Goal: Information Seeking & Learning: Learn about a topic

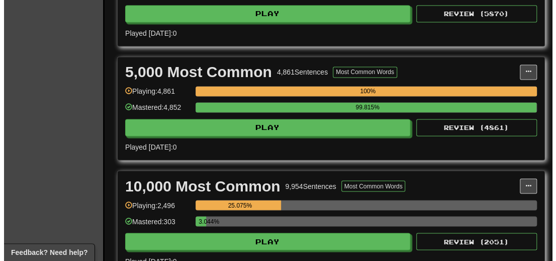
scroll to position [654, 0]
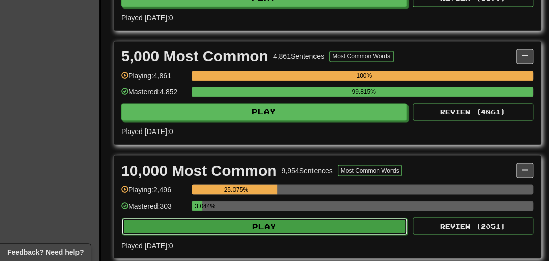
click at [272, 234] on button "Play" at bounding box center [264, 225] width 285 height 17
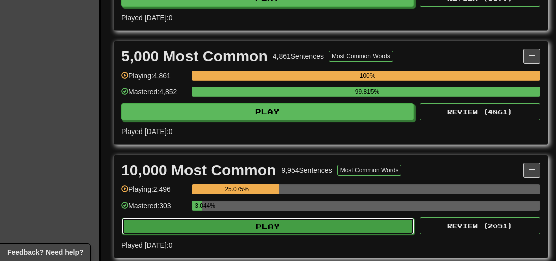
select select "**"
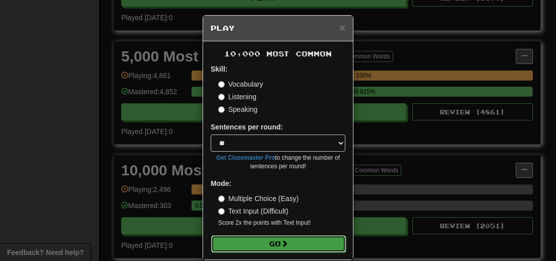
click at [270, 238] on button "Go" at bounding box center [278, 243] width 135 height 17
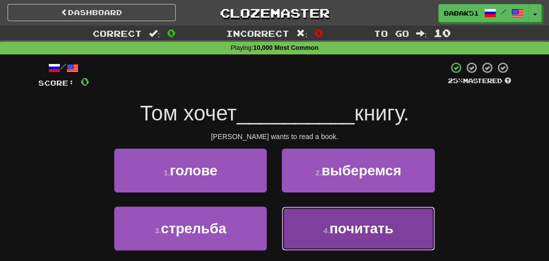
click at [357, 233] on span "почитать" at bounding box center [361, 228] width 64 height 16
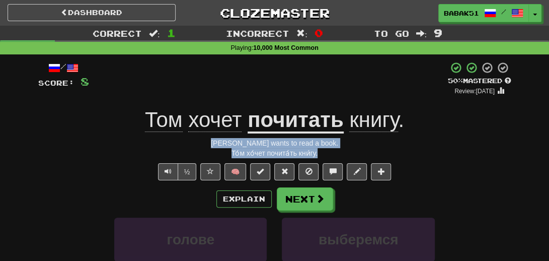
drag, startPoint x: 336, startPoint y: 154, endPoint x: 215, endPoint y: 142, distance: 121.9
click at [215, 142] on div "/ Score: 8 + 8 50 % Mastered Review: 2025-08-27 Том хочет почитать книгу . Tom …" at bounding box center [274, 224] width 473 height 326
copy div "Tom wants to read a book. То́м хо́чет почита́ть кни́гу."
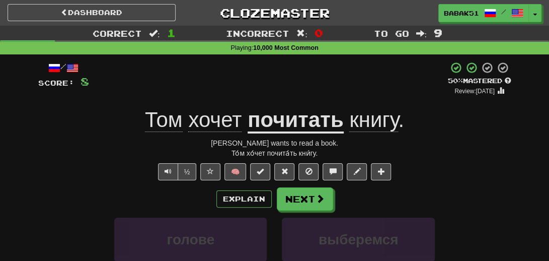
click at [96, 170] on div "½ 🧠" at bounding box center [274, 171] width 473 height 17
click at [297, 196] on button "Next" at bounding box center [305, 199] width 56 height 23
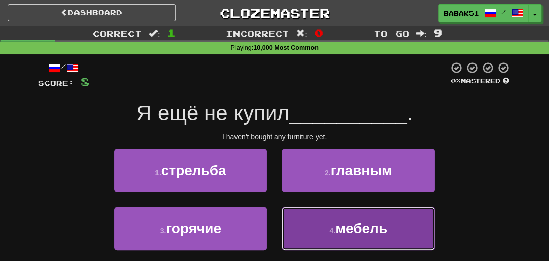
click at [376, 238] on button "4 . мебель" at bounding box center [358, 228] width 152 height 44
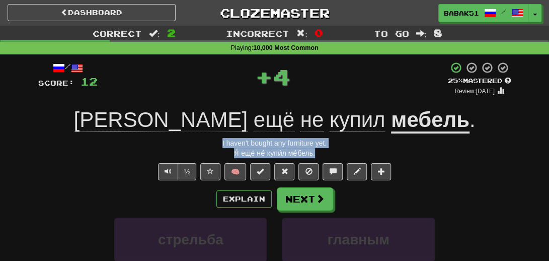
drag, startPoint x: 335, startPoint y: 155, endPoint x: 214, endPoint y: 142, distance: 122.0
click at [214, 142] on div "/ Score: 12 + 4 25 % Mastered Review: 2025-08-18 Я ещё не купил мебель . I have…" at bounding box center [274, 224] width 473 height 326
copy div "I haven't bought any furniture yet. Я́ ещё не́ купи́л ме́бель."
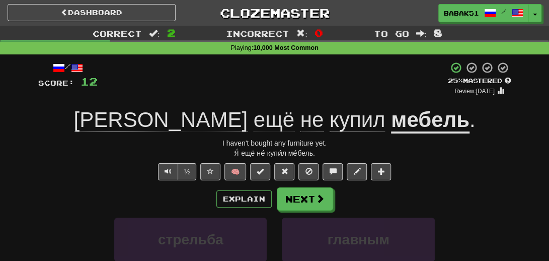
click at [87, 167] on div "½ 🧠" at bounding box center [274, 171] width 473 height 17
click at [297, 200] on button "Next" at bounding box center [305, 199] width 56 height 23
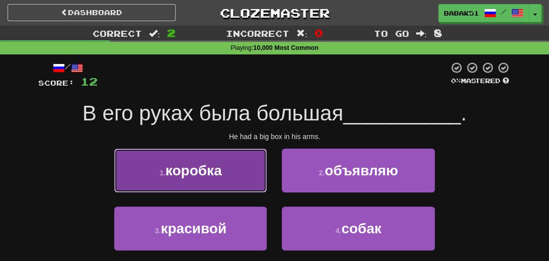
click at [172, 177] on span "коробка" at bounding box center [194, 171] width 56 height 16
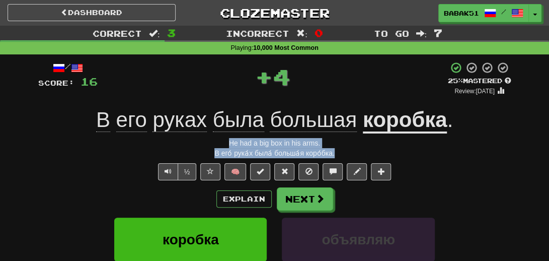
drag, startPoint x: 350, startPoint y: 154, endPoint x: 189, endPoint y: 139, distance: 161.3
click at [189, 139] on div "/ Score: 16 + 4 25 % Mastered Review: 2025-08-18 В его руках была большая короб…" at bounding box center [274, 224] width 473 height 326
copy div "He had a big box in his arms. В его́ рука́х была́ больша́я коро́бка."
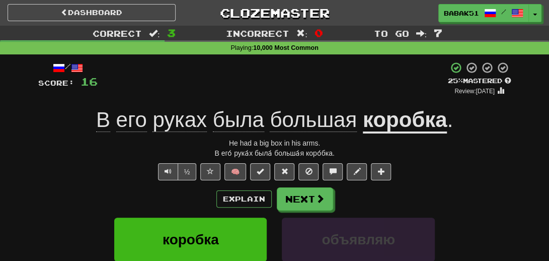
click at [64, 174] on div "½ 🧠" at bounding box center [274, 171] width 473 height 17
click at [311, 203] on button "Next" at bounding box center [305, 199] width 56 height 23
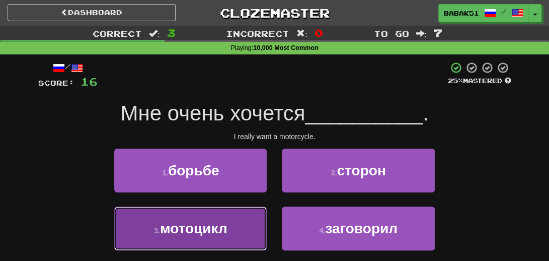
click at [200, 235] on span "мотоцикл" at bounding box center [193, 228] width 67 height 16
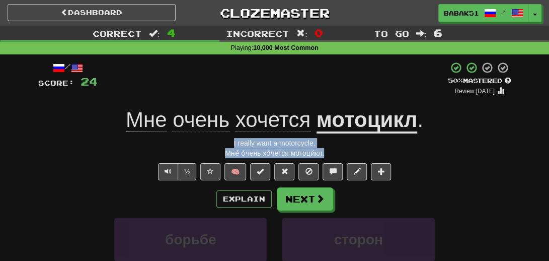
drag, startPoint x: 335, startPoint y: 152, endPoint x: 216, endPoint y: 145, distance: 118.9
click at [216, 145] on div "/ Score: 24 + 8 50 % Mastered Review: 2025-08-27 Мне очень хочется мотоцикл . I…" at bounding box center [274, 224] width 473 height 326
copy div "I really want a motorcycle. Мне́ о́чень хо́чется мотоци́кл."
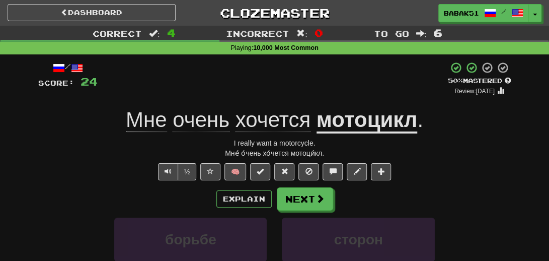
click at [77, 189] on div "Explain Next" at bounding box center [274, 198] width 473 height 23
click at [314, 200] on button "Next" at bounding box center [305, 199] width 56 height 23
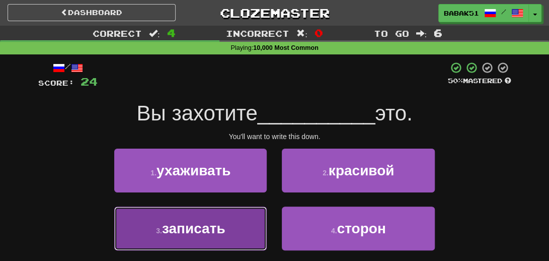
click at [219, 228] on span "записать" at bounding box center [193, 228] width 63 height 16
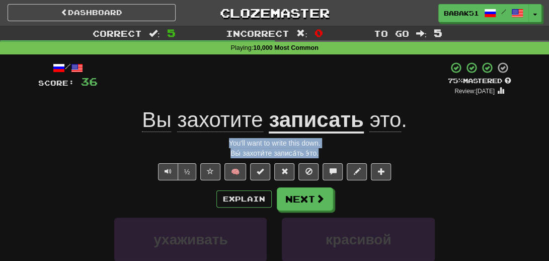
drag, startPoint x: 327, startPoint y: 152, endPoint x: 204, endPoint y: 142, distance: 123.2
click at [204, 142] on div "/ Score: 36 + 12 75 % Mastered Review: 2025-09-16 Вы захотите записать это . Yo…" at bounding box center [274, 224] width 473 height 326
copy div "You'll want to write this down. Вы́ захоти́те записа́ть э́то."
click at [87, 138] on div "You'll want to write this down." at bounding box center [274, 143] width 473 height 10
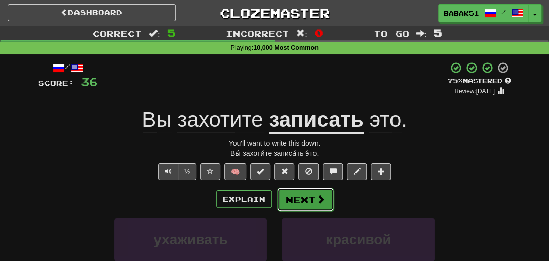
click at [319, 195] on span at bounding box center [320, 198] width 9 height 9
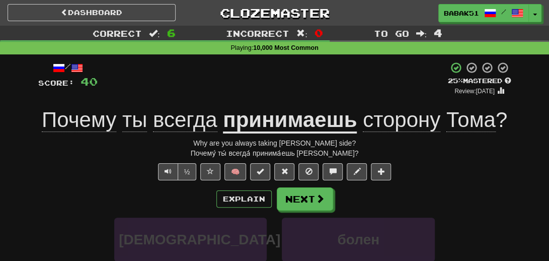
drag, startPoint x: 357, startPoint y: 155, endPoint x: 223, endPoint y: 137, distance: 135.1
click at [201, 141] on div "/ Score: 40 + 4 25 % Mastered Review: 2025-08-18 Почему ты всегда принимаешь ст…" at bounding box center [274, 224] width 473 height 326
copy div "Why are you always taking Tom's side? Почему́ ты́ всегда́ принима́ешь сто́рону …"
click at [77, 189] on div "Explain Next" at bounding box center [274, 198] width 473 height 23
drag, startPoint x: 369, startPoint y: 154, endPoint x: 196, endPoint y: 143, distance: 173.4
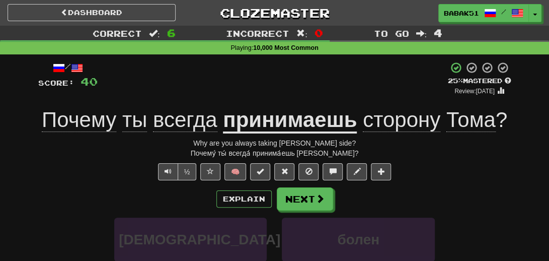
click at [196, 143] on div "/ Score: 40 + 4 25 % Mastered Review: 2025-08-18 Почему ты всегда принимаешь ст…" at bounding box center [274, 224] width 473 height 326
copy div "Why are you always taking Tom's side? Почему́ ты́ всегда́ принима́ешь сто́рону …"
click at [65, 219] on div "иди болен" at bounding box center [274, 246] width 503 height 58
click at [298, 207] on button "Next" at bounding box center [305, 199] width 56 height 23
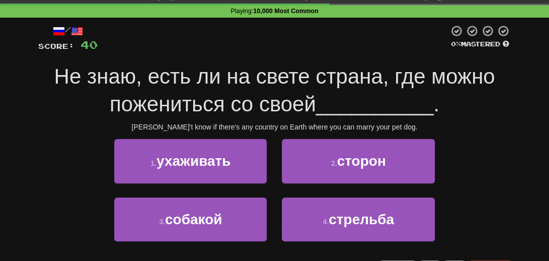
scroll to position [50, 0]
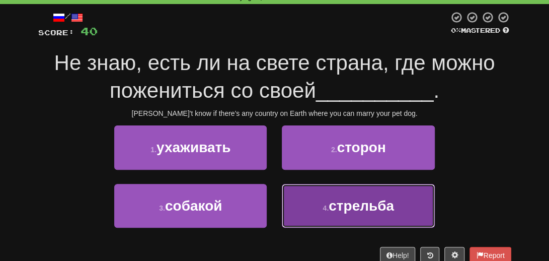
click at [386, 203] on span "стрельба" at bounding box center [361, 206] width 65 height 16
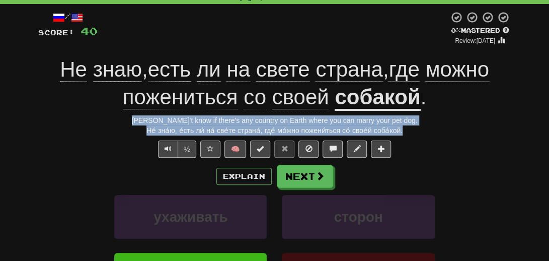
drag, startPoint x: 411, startPoint y: 129, endPoint x: 150, endPoint y: 120, distance: 261.3
click at [150, 120] on div "/ Score: 40 0 % Mastered Review: 2025-08-17 Не знаю , есть ли на свете страна ,…" at bounding box center [274, 187] width 473 height 353
copy div "I don't know if there's any country on Earth where you can marry your pet dog. …"
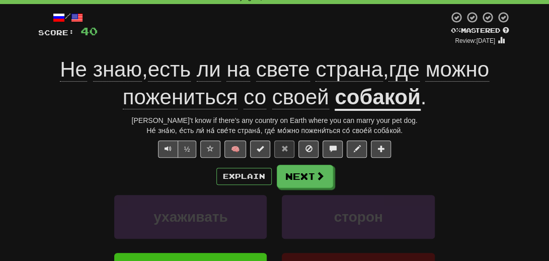
click at [98, 176] on div "Explain Next" at bounding box center [274, 176] width 473 height 23
click at [311, 178] on button "Next" at bounding box center [305, 176] width 56 height 23
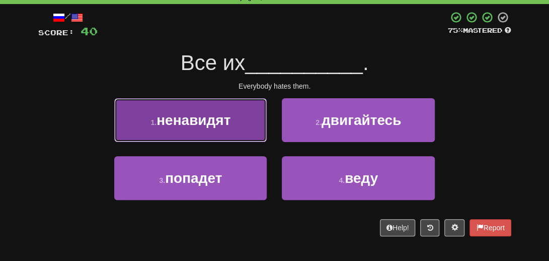
click at [198, 125] on span "ненавидят" at bounding box center [193, 120] width 74 height 16
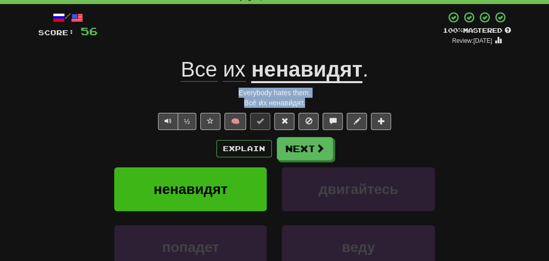
drag, startPoint x: 324, startPoint y: 103, endPoint x: 229, endPoint y: 94, distance: 95.6
click at [229, 94] on div "/ Score: 56 + 16 100 % Mastered Review: 2026-02-13 Все их ненавидят . Everybody…" at bounding box center [274, 174] width 473 height 326
copy div "Everybody hates them. Все́ и́х ненави́дят."
click at [87, 140] on div "Explain Next" at bounding box center [274, 148] width 473 height 23
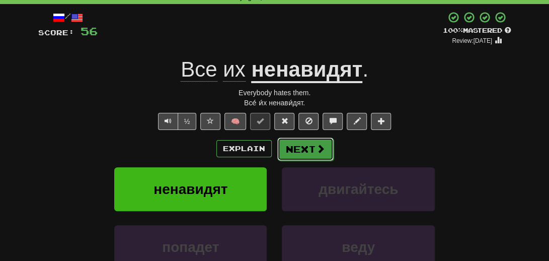
click at [302, 151] on button "Next" at bounding box center [305, 148] width 56 height 23
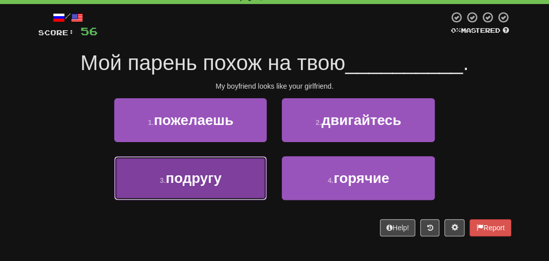
click at [194, 182] on span "подругу" at bounding box center [194, 178] width 56 height 16
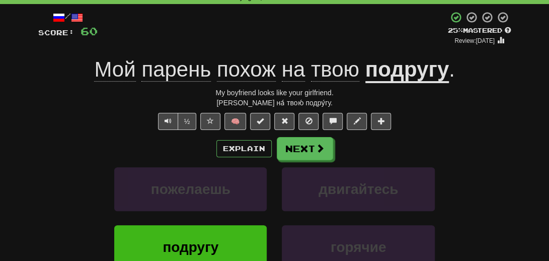
drag, startPoint x: 340, startPoint y: 102, endPoint x: 208, endPoint y: 90, distance: 132.3
click at [208, 90] on div "/ Score: 60 + 4 25 % Mastered Review: 2025-08-18 Мой парень похож на твою подру…" at bounding box center [274, 174] width 473 height 326
copy div "My boyfriend looks like your girlfriend. Мо́й па́рень похо́ж на́ твою́ подру́гу."
click at [75, 126] on div "½ 🧠" at bounding box center [274, 121] width 473 height 17
click at [296, 147] on button "Next" at bounding box center [305, 148] width 56 height 23
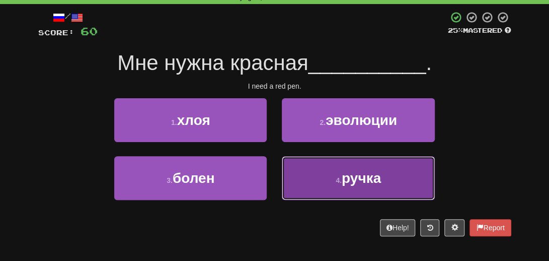
click at [346, 170] on span "ручка" at bounding box center [361, 178] width 39 height 16
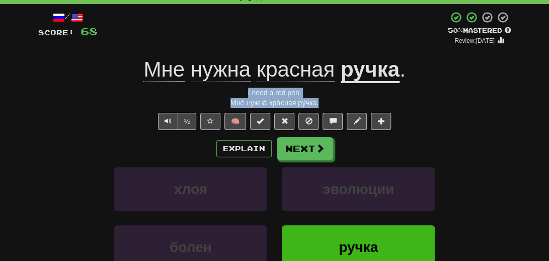
drag, startPoint x: 333, startPoint y: 105, endPoint x: 228, endPoint y: 96, distance: 105.0
click at [228, 96] on div "/ Score: 68 + 8 50 % Mastered Review: 2025-08-27 Мне нужна красная ручка . I ne…" at bounding box center [274, 174] width 473 height 326
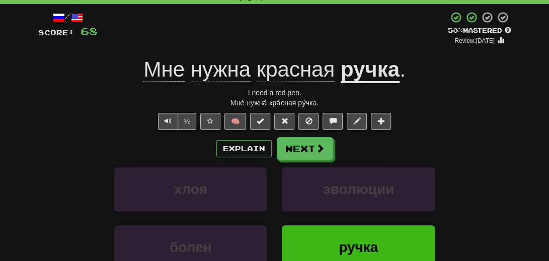
click at [90, 139] on div "Explain Next" at bounding box center [274, 148] width 473 height 23
click at [325, 148] on button "Next" at bounding box center [305, 148] width 56 height 23
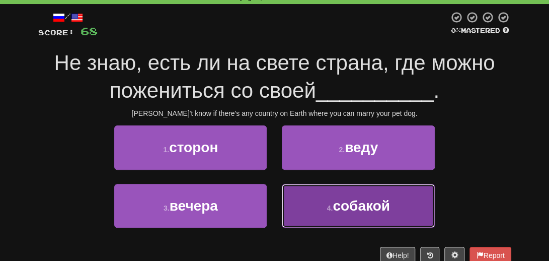
click at [366, 207] on span "собакой" at bounding box center [361, 206] width 57 height 16
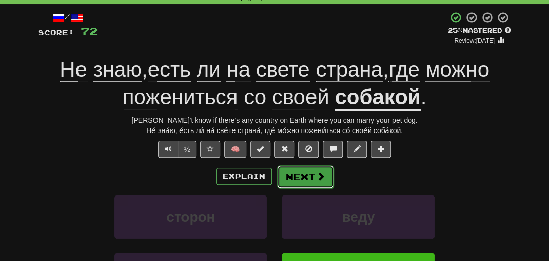
click at [317, 175] on span at bounding box center [320, 176] width 9 height 9
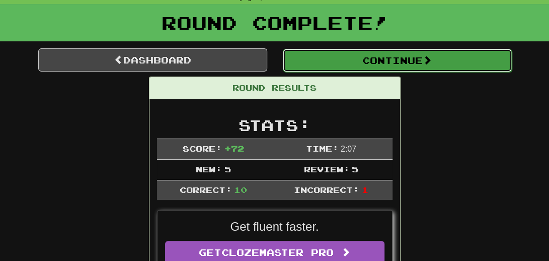
click at [366, 66] on button "Continue" at bounding box center [397, 60] width 229 height 23
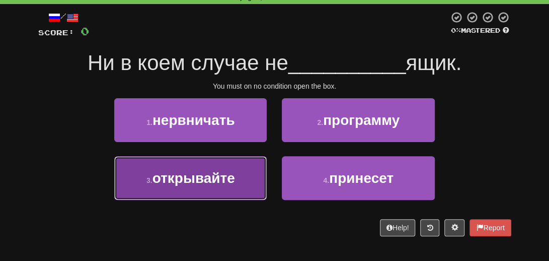
click at [203, 182] on span "открывайте" at bounding box center [193, 178] width 83 height 16
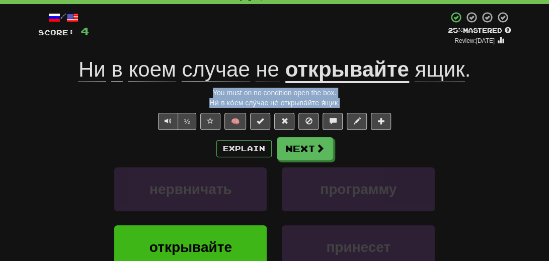
drag, startPoint x: 360, startPoint y: 103, endPoint x: 206, endPoint y: 97, distance: 153.6
click at [206, 97] on div "/ Score: 4 + 4 25 % Mastered Review: 2025-08-18 Ни в коем случае не открывайте …" at bounding box center [274, 174] width 473 height 326
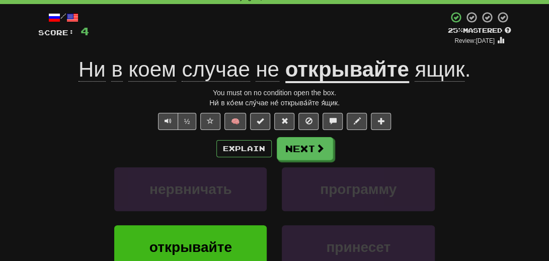
click at [93, 152] on div "Explain Next" at bounding box center [274, 148] width 473 height 23
click at [306, 149] on button "Next" at bounding box center [305, 148] width 56 height 23
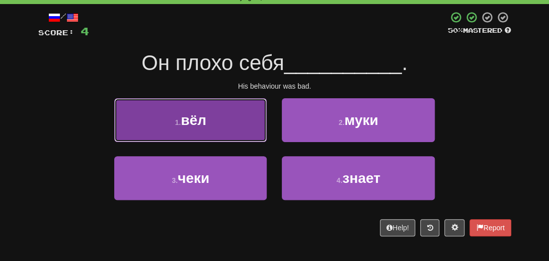
click at [198, 126] on span "вёл" at bounding box center [194, 120] width 26 height 16
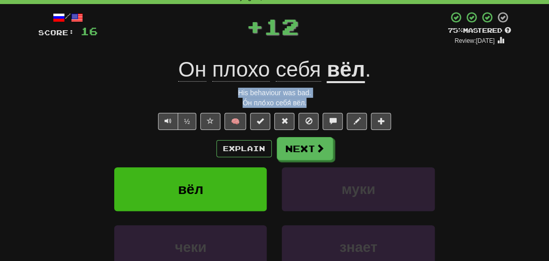
drag, startPoint x: 317, startPoint y: 102, endPoint x: 213, endPoint y: 92, distance: 104.1
click at [213, 92] on div "/ Score: 16 + 12 75 % Mastered Review: 2025-09-16 Он плохо себя вёл . His behav…" at bounding box center [274, 174] width 473 height 326
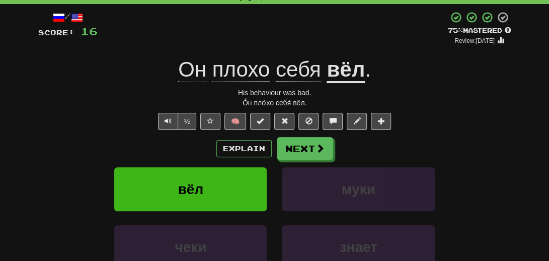
click at [85, 124] on div "½ 🧠" at bounding box center [274, 121] width 473 height 17
click at [318, 151] on span at bounding box center [320, 148] width 9 height 9
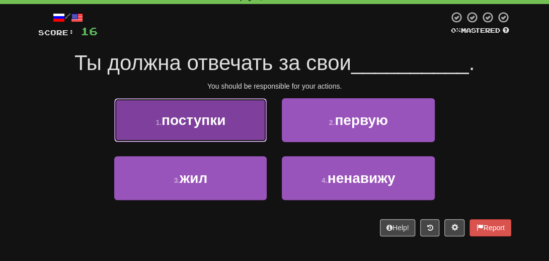
click at [182, 123] on span "поступки" at bounding box center [194, 120] width 64 height 16
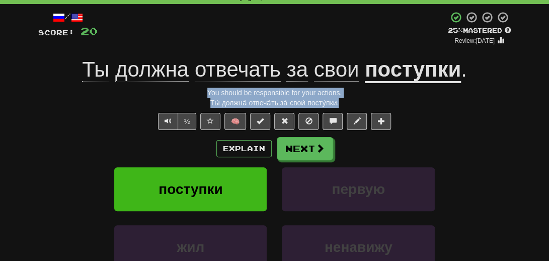
drag, startPoint x: 359, startPoint y: 106, endPoint x: 205, endPoint y: 93, distance: 154.5
click at [205, 93] on div "/ Score: 20 + 4 25 % Mastered Review: 2025-08-18 Ты должна отвечать за свои пос…" at bounding box center [274, 174] width 473 height 326
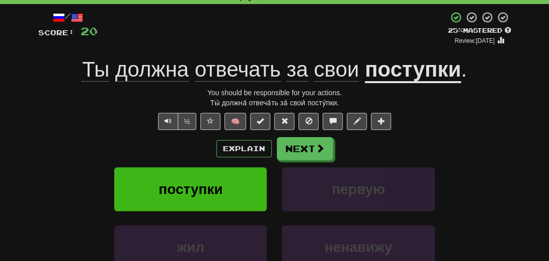
click at [94, 128] on div "½ 🧠" at bounding box center [274, 121] width 473 height 17
click at [329, 153] on button "Next" at bounding box center [305, 148] width 56 height 23
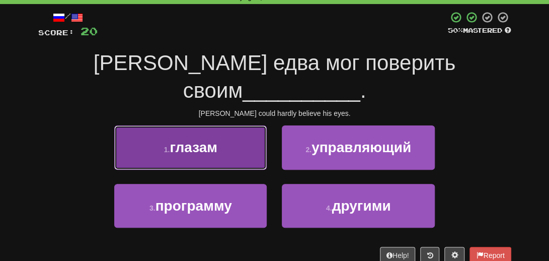
click at [180, 139] on span "глазам" at bounding box center [194, 147] width 48 height 16
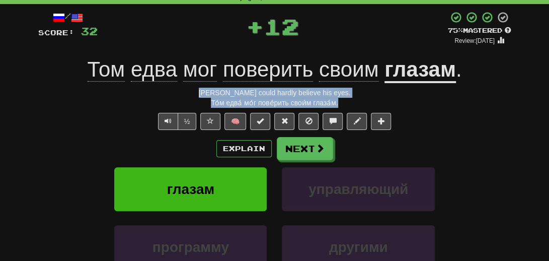
drag, startPoint x: 347, startPoint y: 103, endPoint x: 192, endPoint y: 86, distance: 156.0
click at [192, 86] on div "/ Score: 32 + 12 75 % Mastered Review: 2025-09-16 Том едва мог поверить своим г…" at bounding box center [274, 174] width 473 height 326
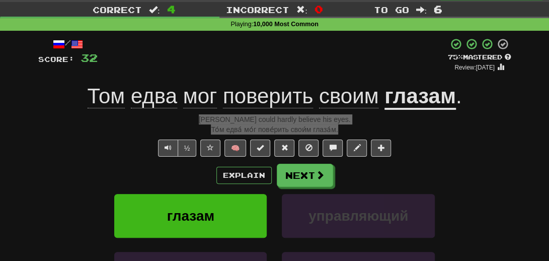
scroll to position [0, 0]
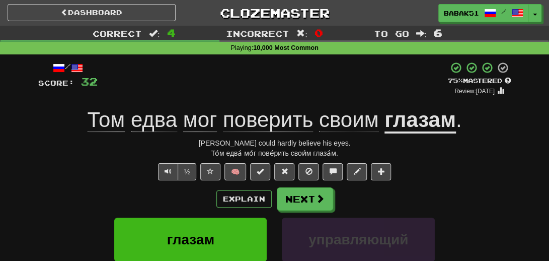
click at [59, 173] on div "½ 🧠" at bounding box center [274, 171] width 473 height 17
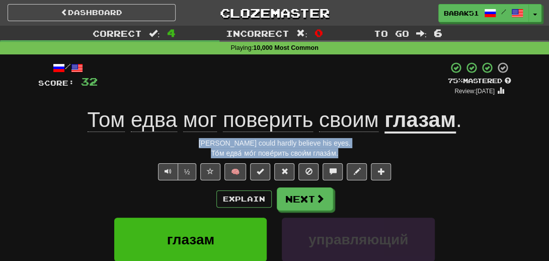
drag, startPoint x: 319, startPoint y: 152, endPoint x: 204, endPoint y: 146, distance: 115.4
click at [204, 146] on div "/ Score: 32 + 12 75 % Mastered Review: 2025-09-16 Том едва мог поверить своим г…" at bounding box center [274, 224] width 473 height 326
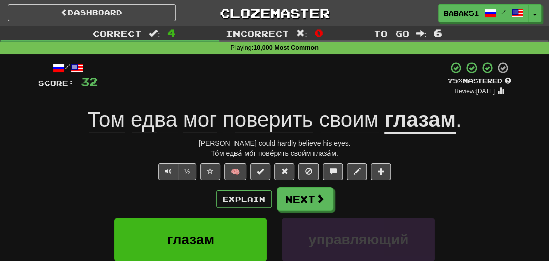
drag, startPoint x: 270, startPoint y: 143, endPoint x: 308, endPoint y: 30, distance: 119.5
click at [308, 30] on div "Incorrect : 0" at bounding box center [274, 33] width 183 height 15
click at [66, 154] on div "То́м едва́ мо́г пове́рить свои́м глаза́м." at bounding box center [274, 153] width 473 height 10
click at [301, 192] on button "Next" at bounding box center [305, 199] width 56 height 23
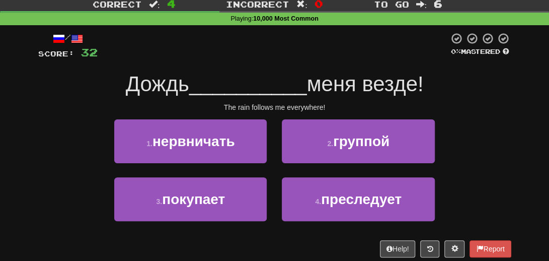
scroll to position [50, 0]
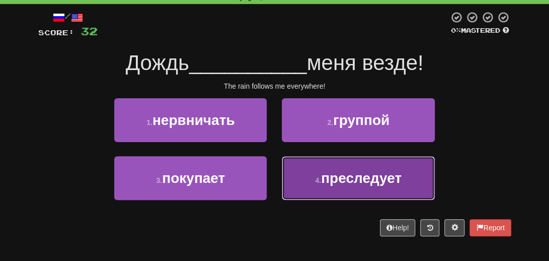
drag, startPoint x: 382, startPoint y: 184, endPoint x: 370, endPoint y: 169, distance: 18.9
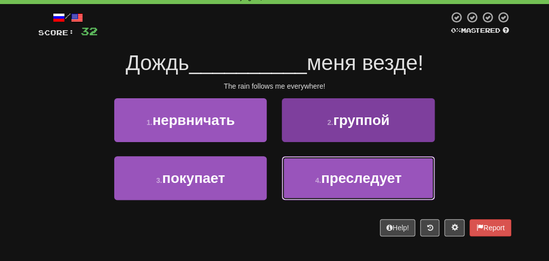
click at [383, 183] on span "преследует" at bounding box center [361, 178] width 81 height 16
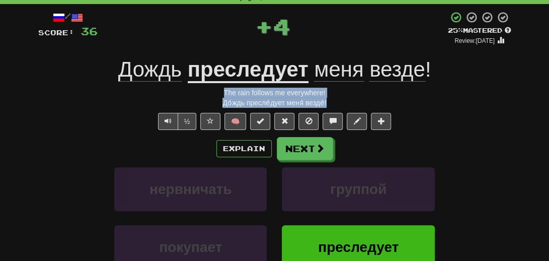
drag, startPoint x: 339, startPoint y: 106, endPoint x: 196, endPoint y: 94, distance: 143.9
click at [196, 94] on div "/ Score: 36 + 4 25 % Mastered Review: 2025-08-18 Дождь преследует меня везде ! …" at bounding box center [274, 174] width 473 height 326
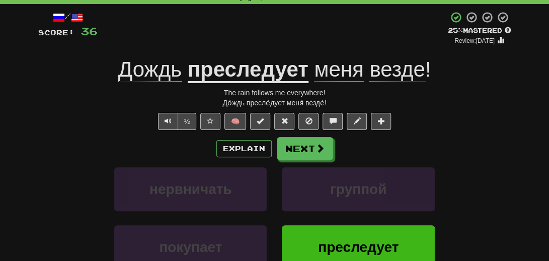
click at [72, 149] on div "Explain Next" at bounding box center [274, 148] width 473 height 23
click at [296, 153] on button "Next" at bounding box center [305, 148] width 56 height 23
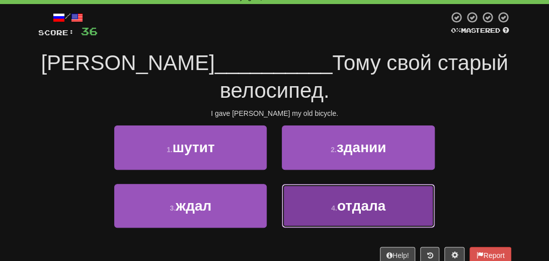
click at [368, 186] on button "4 . отдала" at bounding box center [358, 206] width 152 height 44
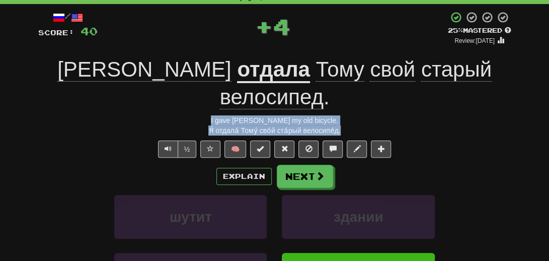
drag, startPoint x: 356, startPoint y: 103, endPoint x: 188, endPoint y: 91, distance: 168.4
click at [188, 91] on div "/ Score: 40 + 4 25 % Mastered Review: 2025-08-18 Я отдала Тому свой старый вело…" at bounding box center [274, 187] width 473 height 353
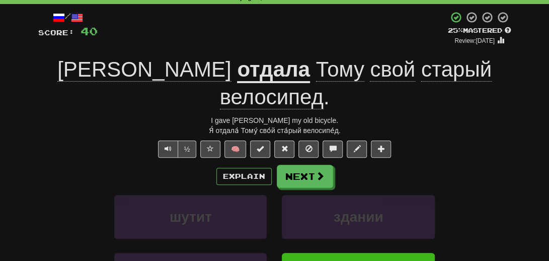
click at [74, 195] on div "шутит здании" at bounding box center [274, 224] width 503 height 58
click at [304, 165] on button "Next" at bounding box center [305, 176] width 56 height 23
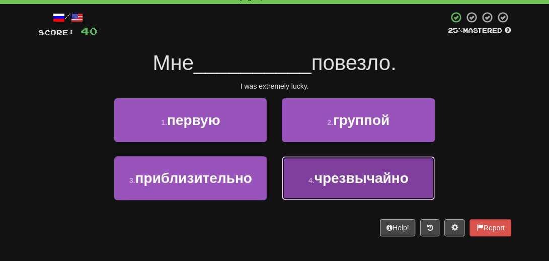
click at [367, 181] on span "чрезвычайно" at bounding box center [361, 178] width 94 height 16
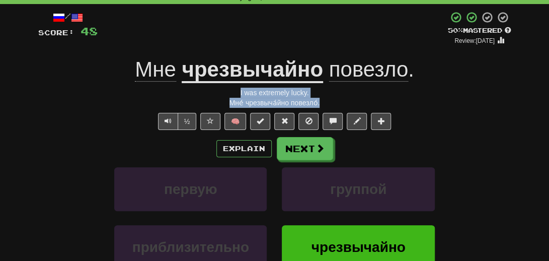
drag, startPoint x: 326, startPoint y: 104, endPoint x: 186, endPoint y: 93, distance: 140.8
click at [186, 93] on div "/ Score: 48 + 8 50 % Mastered Review: 2025-08-27 Мне чрезвычайно повезло . I wa…" at bounding box center [274, 174] width 473 height 326
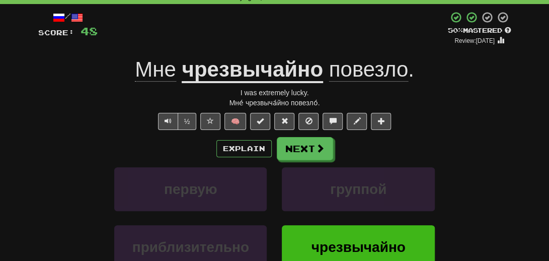
click at [112, 132] on div "/ Score: 48 + 8 50 % Mastered Review: 2025-08-27 Мне чрезвычайно повезло . I wa…" at bounding box center [274, 174] width 473 height 326
click at [333, 152] on div "Explain Next" at bounding box center [274, 148] width 473 height 23
click at [308, 150] on button "Next" at bounding box center [305, 148] width 56 height 23
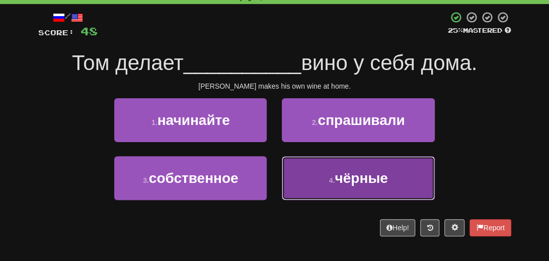
click at [357, 186] on button "4 . чёрные" at bounding box center [358, 178] width 152 height 44
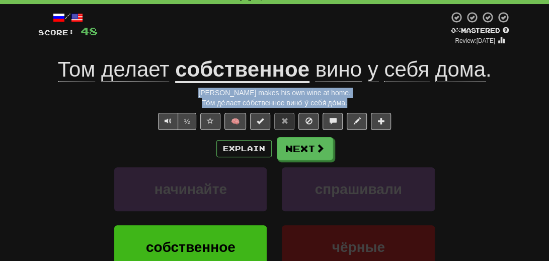
drag, startPoint x: 374, startPoint y: 98, endPoint x: 169, endPoint y: 90, distance: 206.0
click at [169, 90] on div "/ Score: 48 0 % Mastered Review: 2025-08-17 Том делает собственное вино у себя …" at bounding box center [274, 174] width 473 height 326
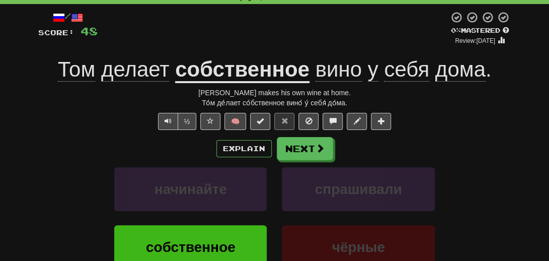
click at [89, 143] on div "Explain Next" at bounding box center [274, 148] width 473 height 23
click at [312, 148] on button "Next" at bounding box center [305, 148] width 56 height 23
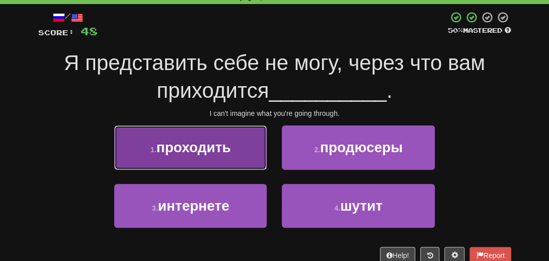
click at [213, 148] on span "проходить" at bounding box center [193, 147] width 74 height 16
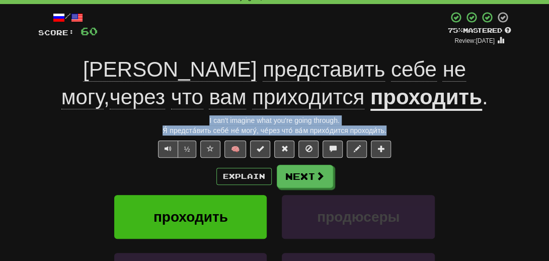
drag, startPoint x: 400, startPoint y: 134, endPoint x: 157, endPoint y: 123, distance: 243.3
click at [157, 123] on div "/ Score: 60 + 12 75 % Mastered Review: 2025-09-16 Я представить себе не могу , …" at bounding box center [274, 187] width 473 height 353
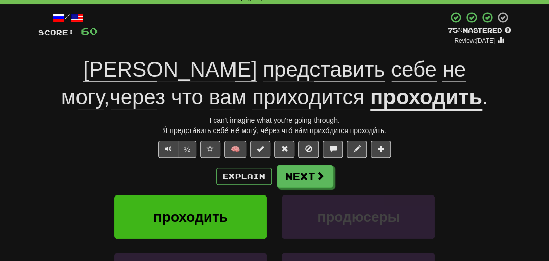
click at [100, 154] on div "½ 🧠" at bounding box center [274, 148] width 473 height 17
click at [312, 174] on button "Next" at bounding box center [305, 176] width 56 height 23
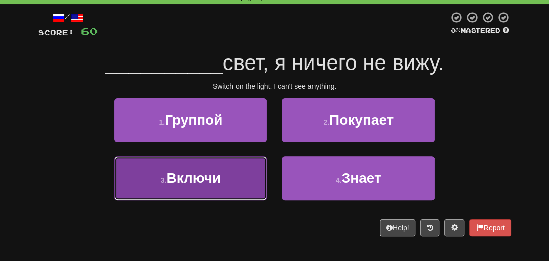
click at [209, 174] on span "Включи" at bounding box center [193, 178] width 55 height 16
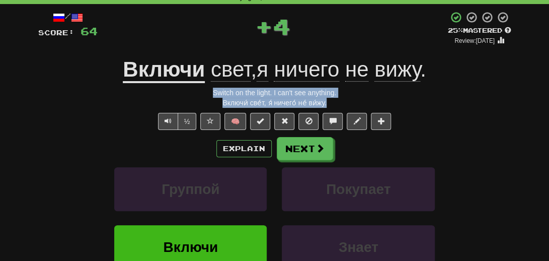
drag, startPoint x: 346, startPoint y: 104, endPoint x: 206, endPoint y: 85, distance: 141.2
click at [206, 85] on div "/ Score: 64 + 4 25 % Mastered Review: 2025-08-18 Включи свет , я ничего не вижу…" at bounding box center [274, 174] width 473 height 326
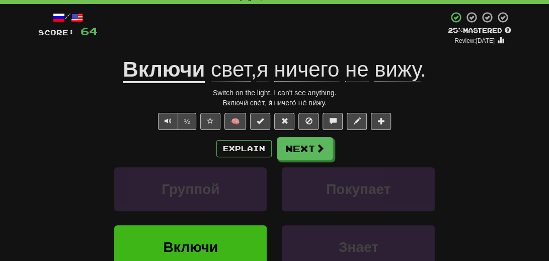
click at [62, 147] on div "Explain Next" at bounding box center [274, 148] width 473 height 23
click at [312, 153] on button "Next" at bounding box center [305, 148] width 56 height 23
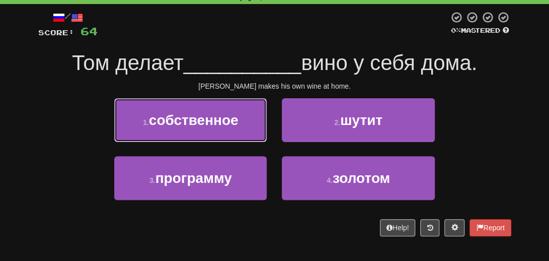
click at [200, 127] on button "1 . собственное" at bounding box center [190, 120] width 152 height 44
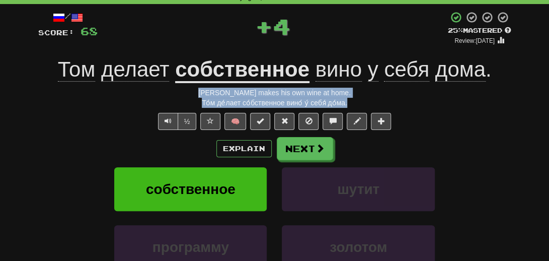
drag, startPoint x: 355, startPoint y: 105, endPoint x: 199, endPoint y: 94, distance: 156.4
click at [199, 94] on div "/ Score: 68 + 4 25 % Mastered Review: 2025-08-18 Том делает собственное вино у …" at bounding box center [274, 174] width 473 height 326
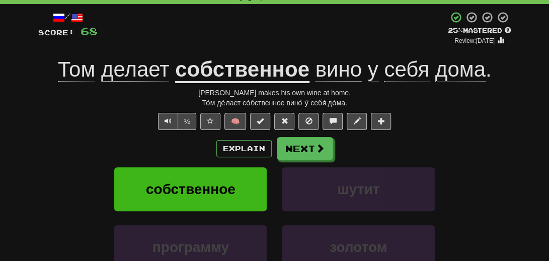
click at [77, 174] on div "собственное шутит" at bounding box center [274, 196] width 503 height 58
click at [294, 153] on button "Next" at bounding box center [305, 148] width 56 height 23
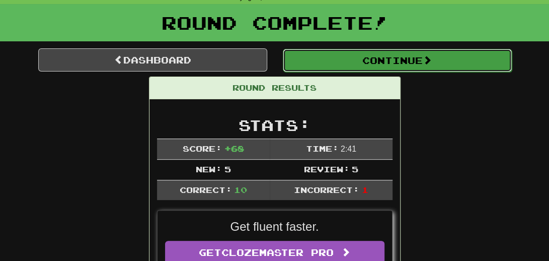
click at [394, 63] on button "Continue" at bounding box center [397, 60] width 229 height 23
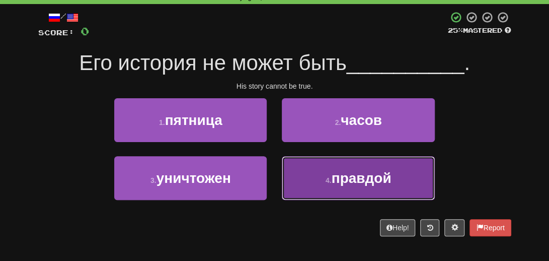
click at [357, 171] on span "правдой" at bounding box center [362, 178] width 60 height 16
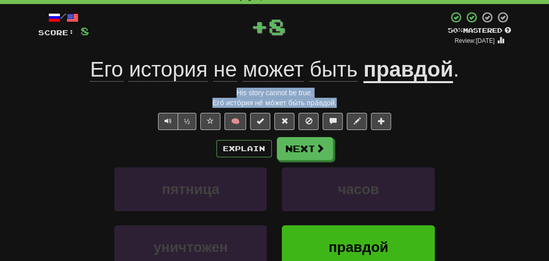
drag, startPoint x: 350, startPoint y: 101, endPoint x: 221, endPoint y: 90, distance: 129.3
click at [221, 90] on div "/ Score: 8 + 8 50 % Mastered Review: 2025-08-27 Его история не может быть правд…" at bounding box center [274, 174] width 473 height 326
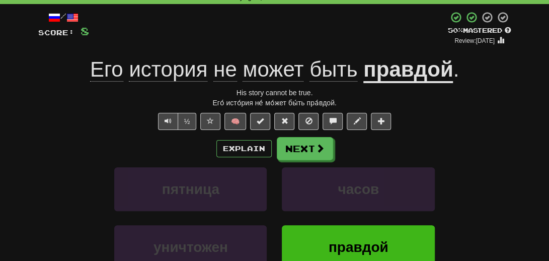
click at [38, 144] on div "Explain Next" at bounding box center [274, 148] width 473 height 23
click at [300, 157] on button "Next" at bounding box center [305, 148] width 56 height 23
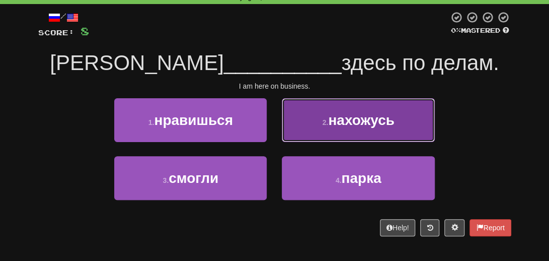
click at [365, 132] on button "2 . нахожусь" at bounding box center [358, 120] width 152 height 44
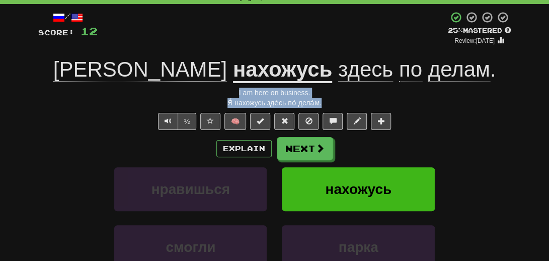
drag, startPoint x: 335, startPoint y: 106, endPoint x: 207, endPoint y: 97, distance: 128.1
click at [207, 97] on div "/ Score: 12 + 4 25 % Mastered Review: 2025-08-18 Я нахожусь здесь по делам . I …" at bounding box center [274, 174] width 473 height 326
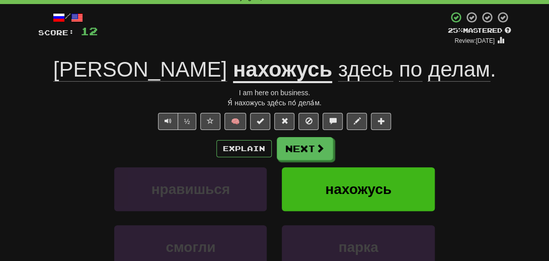
click at [94, 163] on div "Explain Next нравишься нахожусь смогли парка Learn more: нравишься нахожусь смо…" at bounding box center [274, 218] width 473 height 162
click at [323, 148] on span at bounding box center [320, 148] width 9 height 9
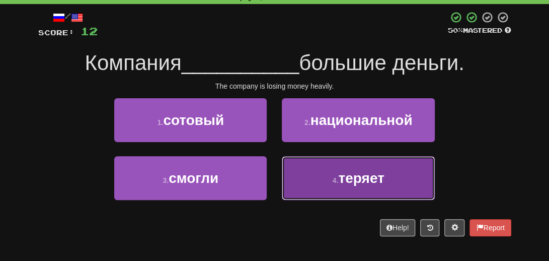
click at [355, 181] on span "теряет" at bounding box center [361, 178] width 46 height 16
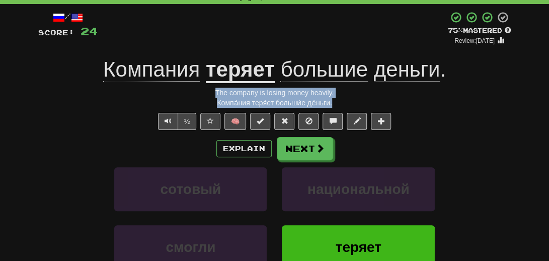
drag, startPoint x: 350, startPoint y: 101, endPoint x: 209, endPoint y: 96, distance: 141.5
click at [209, 96] on div "/ Score: 24 + 12 75 % Mastered Review: 2025-09-16 Компания теряет большие деньг…" at bounding box center [274, 174] width 473 height 326
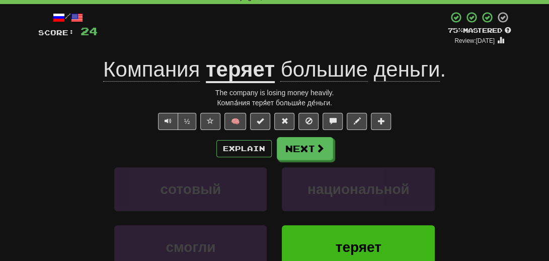
click at [103, 130] on div "/ Score: 24 + 12 75 % Mastered Review: 2025-09-16 Компания теряет большие деньг…" at bounding box center [274, 174] width 473 height 326
click at [317, 146] on span at bounding box center [320, 148] width 9 height 9
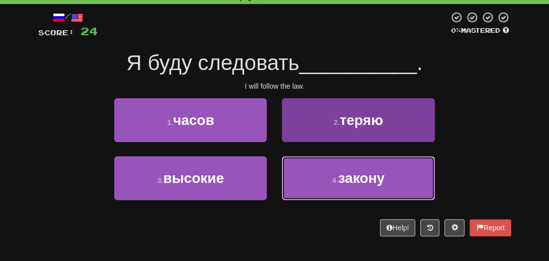
click at [360, 173] on span "закону" at bounding box center [361, 178] width 46 height 16
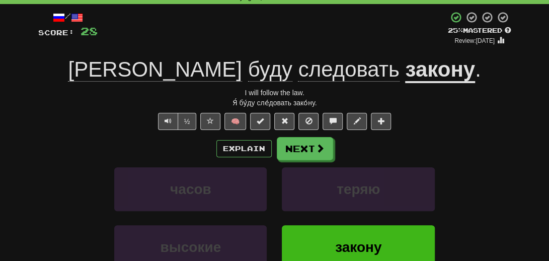
click at [405, 79] on u "закону" at bounding box center [440, 70] width 70 height 26
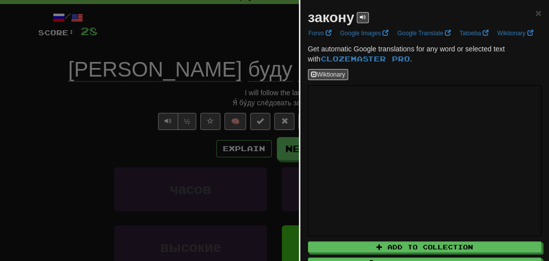
click at [96, 147] on div at bounding box center [274, 130] width 549 height 261
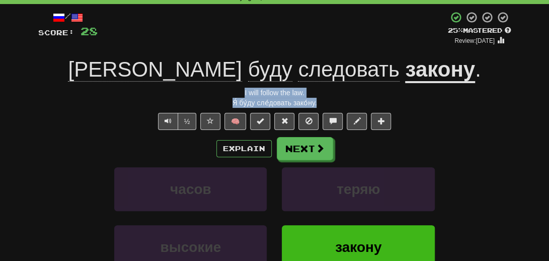
drag, startPoint x: 323, startPoint y: 103, endPoint x: 228, endPoint y: 93, distance: 95.1
click at [228, 93] on div "/ Score: 28 + 4 25 % Mastered Review: 2025-08-18 Я буду следовать закону . I wi…" at bounding box center [274, 174] width 473 height 326
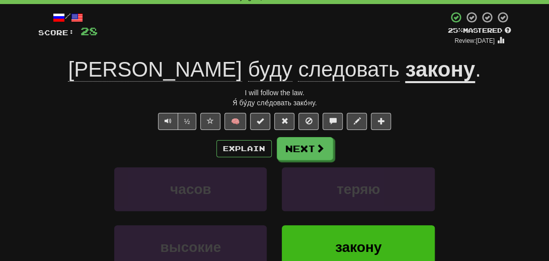
click at [78, 115] on div "½ 🧠" at bounding box center [274, 121] width 473 height 17
click at [314, 147] on button "Next" at bounding box center [305, 148] width 56 height 23
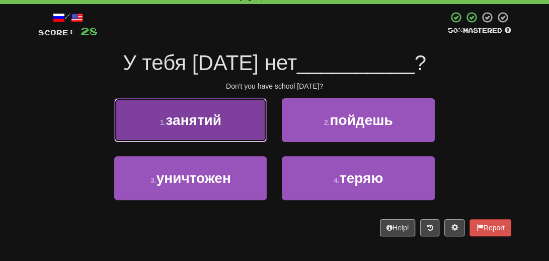
click at [205, 132] on button "1 . занятий" at bounding box center [190, 120] width 152 height 44
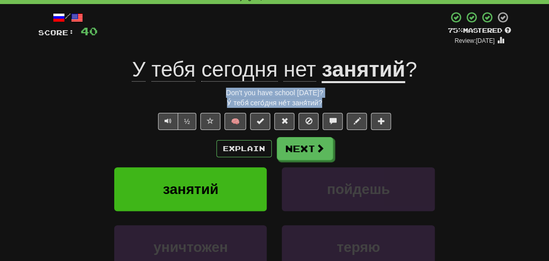
drag, startPoint x: 327, startPoint y: 105, endPoint x: 211, endPoint y: 92, distance: 117.0
click at [211, 92] on div "/ Score: 40 + 12 75 % Mastered Review: 2025-09-16 У тебя сегодня нет занятий ? …" at bounding box center [274, 174] width 473 height 326
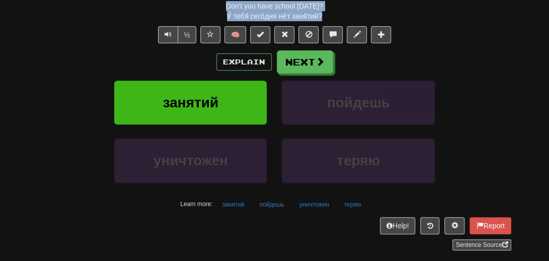
scroll to position [151, 0]
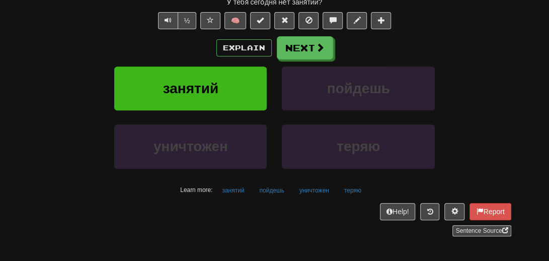
click at [77, 144] on div "уничтожен теряю" at bounding box center [274, 153] width 503 height 58
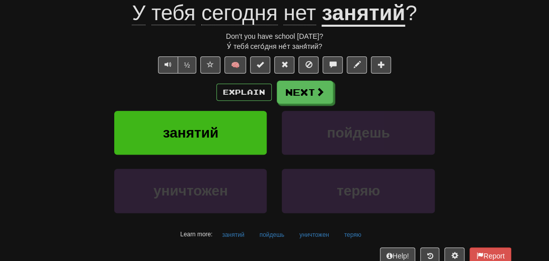
scroll to position [0, 0]
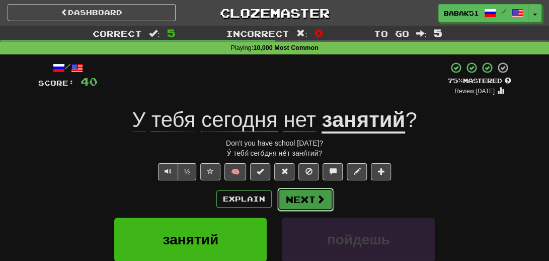
click at [316, 200] on span at bounding box center [320, 198] width 9 height 9
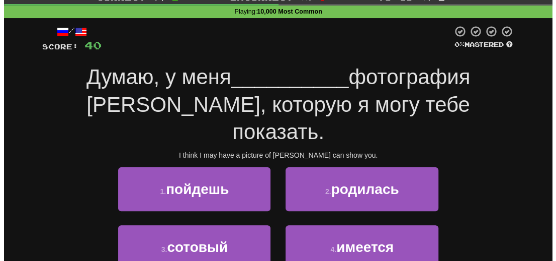
scroll to position [50, 0]
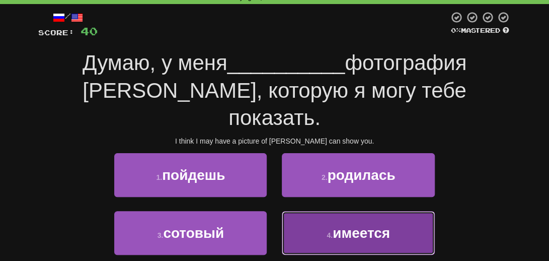
click at [347, 225] on span "имеется" at bounding box center [361, 233] width 57 height 16
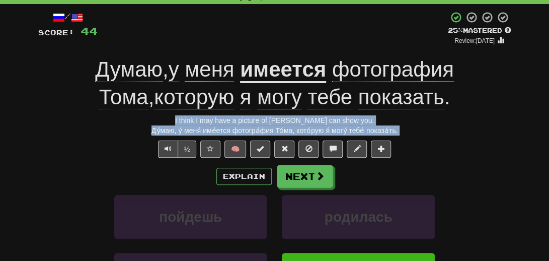
drag, startPoint x: 406, startPoint y: 135, endPoint x: 181, endPoint y: 121, distance: 225.3
click at [181, 121] on div "/ Score: 44 + 4 25 % Mastered Review: 2025-08-18 Думаю , у меня имеется фотогра…" at bounding box center [274, 187] width 473 height 353
click at [105, 141] on div "½ 🧠" at bounding box center [274, 148] width 473 height 17
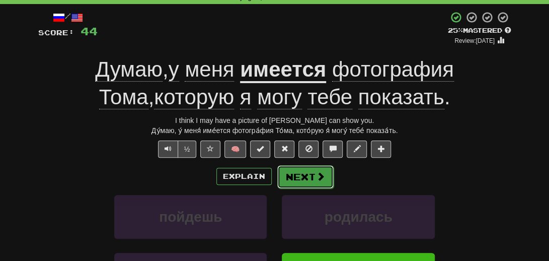
click at [309, 178] on button "Next" at bounding box center [305, 176] width 56 height 23
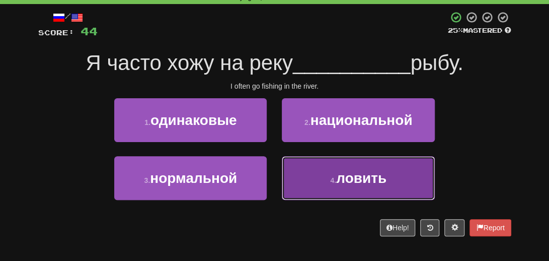
click at [350, 180] on span "ловить" at bounding box center [361, 178] width 50 height 16
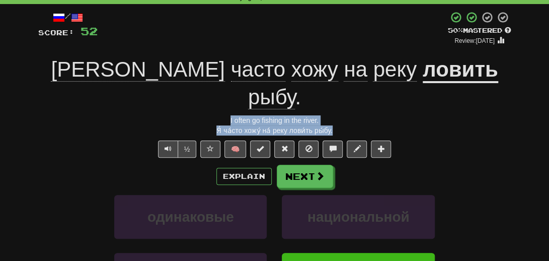
drag, startPoint x: 345, startPoint y: 105, endPoint x: 204, endPoint y: 92, distance: 142.0
click at [204, 94] on div "/ Score: 52 + 8 50 % Mastered Review: 2025-08-27 Я часто хожу на реку ловить ры…" at bounding box center [274, 187] width 473 height 353
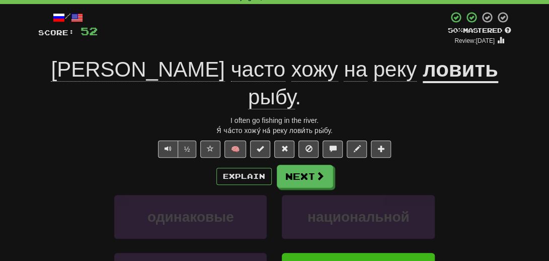
click at [82, 165] on div "Explain Next" at bounding box center [274, 176] width 473 height 23
click at [306, 165] on button "Next" at bounding box center [305, 176] width 56 height 23
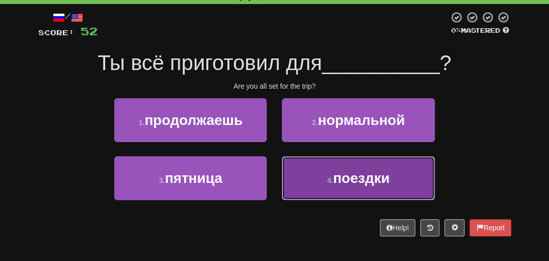
click at [371, 181] on span "поездки" at bounding box center [361, 178] width 57 height 16
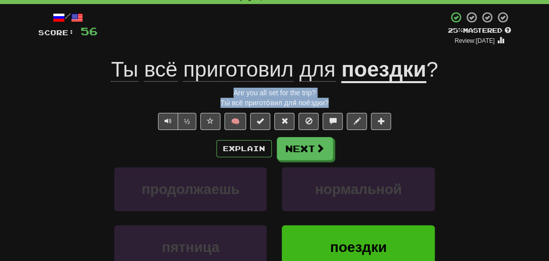
drag, startPoint x: 333, startPoint y: 103, endPoint x: 210, endPoint y: 94, distance: 123.1
click at [210, 94] on div "/ Score: 56 + 4 25 % Mastered Review: 2025-08-18 Ты всё приготовил для поездки …" at bounding box center [274, 174] width 473 height 326
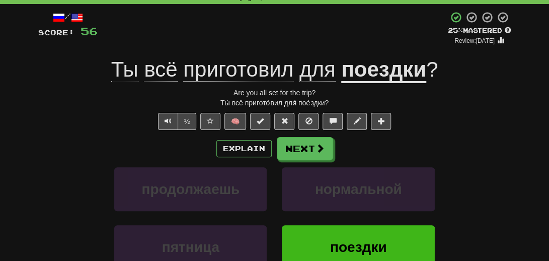
click at [123, 113] on div "½ 🧠" at bounding box center [274, 121] width 473 height 17
click at [292, 145] on button "Next" at bounding box center [305, 148] width 56 height 23
